Goal: Information Seeking & Learning: Learn about a topic

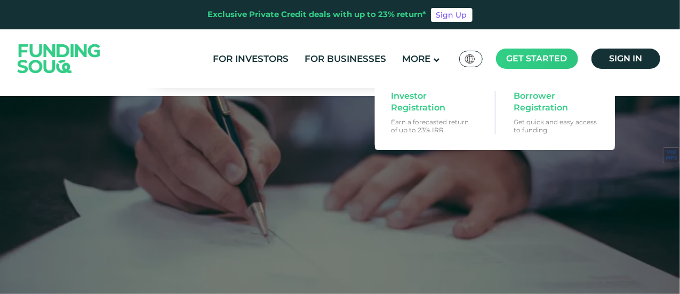
click at [555, 51] on main "Get started" at bounding box center [537, 59] width 82 height 20
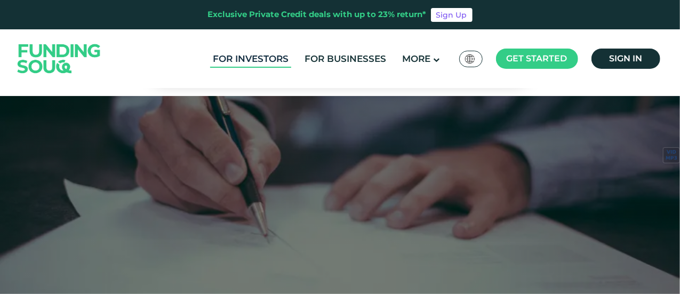
click at [245, 57] on link "For Investors" at bounding box center [250, 59] width 81 height 18
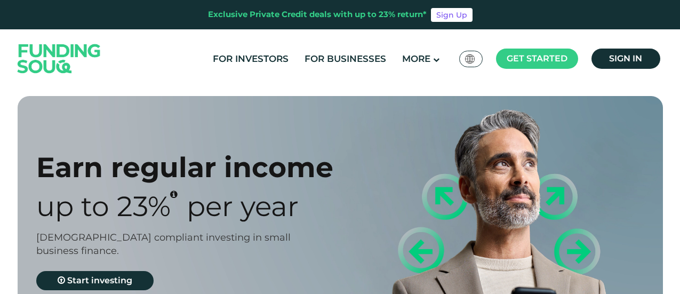
scroll to position [107, 0]
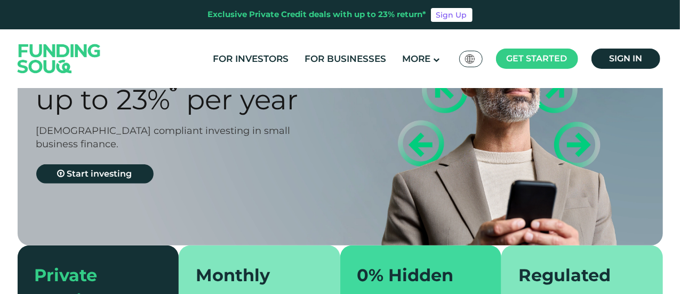
type tc-range-slider "4"
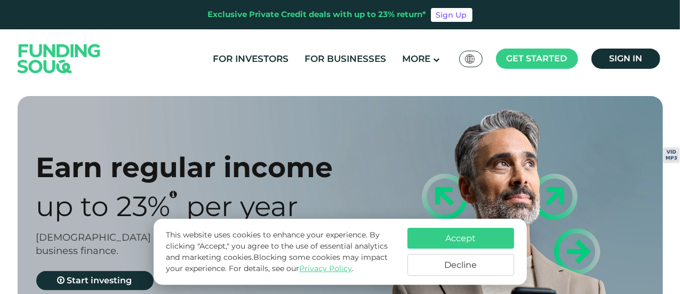
scroll to position [53, 0]
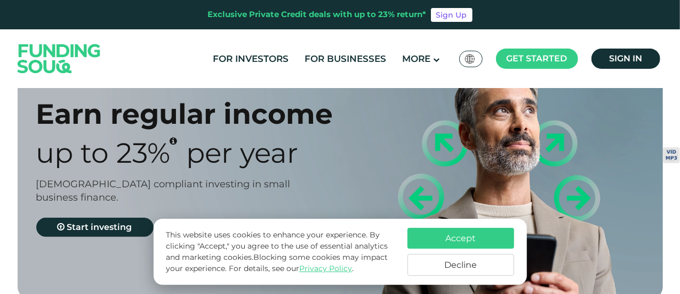
click at [455, 275] on button "Decline" at bounding box center [461, 265] width 107 height 22
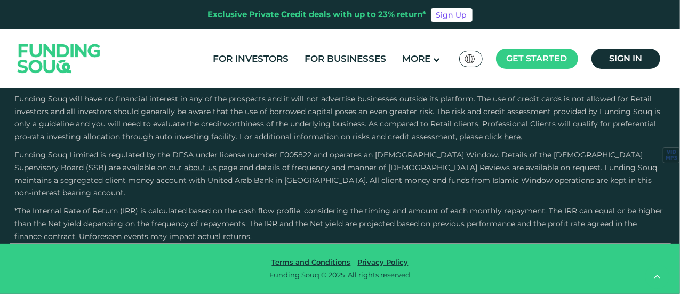
scroll to position [1761, 0]
